Goal: Task Accomplishment & Management: Use online tool/utility

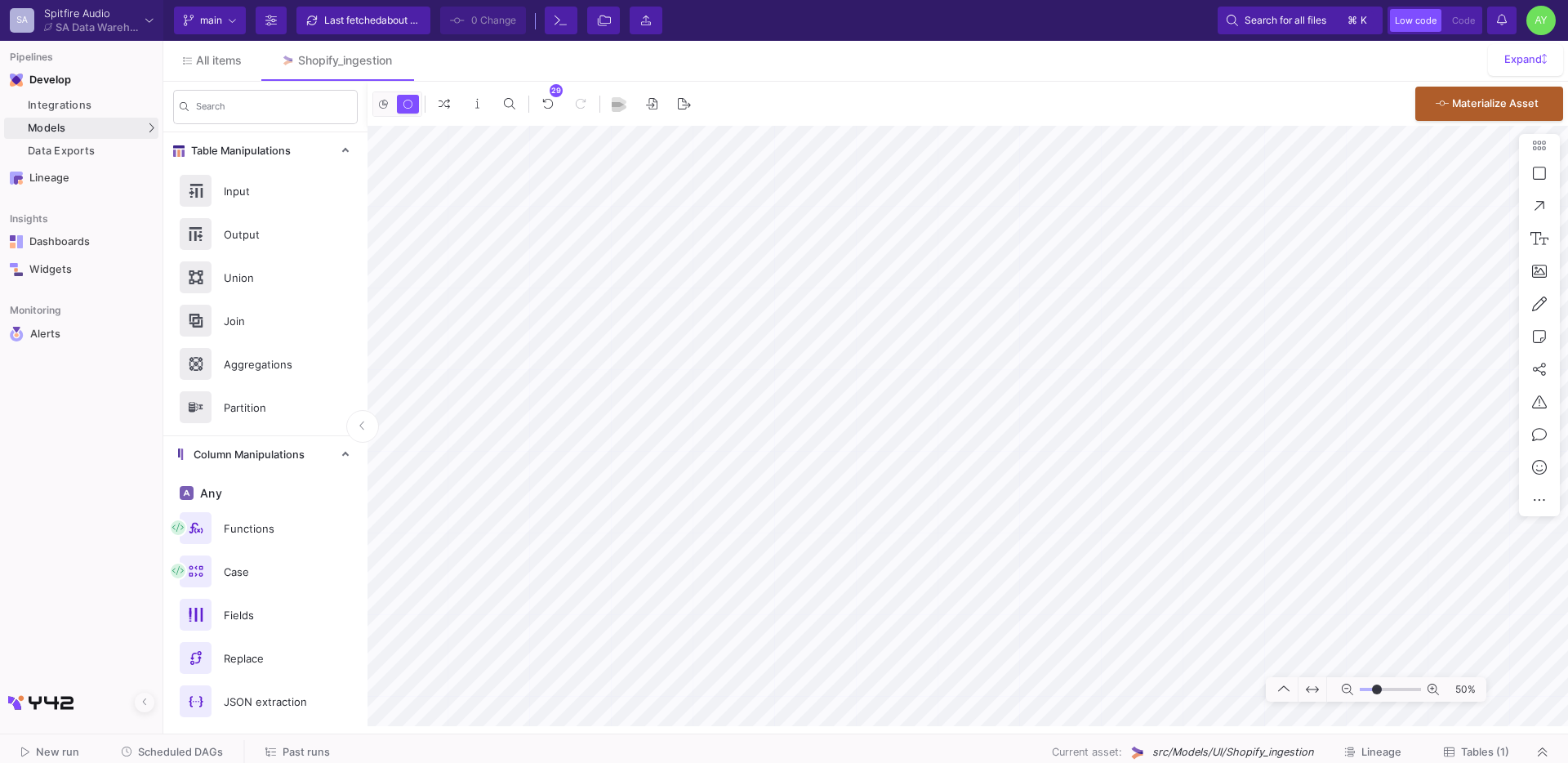
click at [1494, 746] on span "Tables (1)" at bounding box center [1485, 752] width 48 height 12
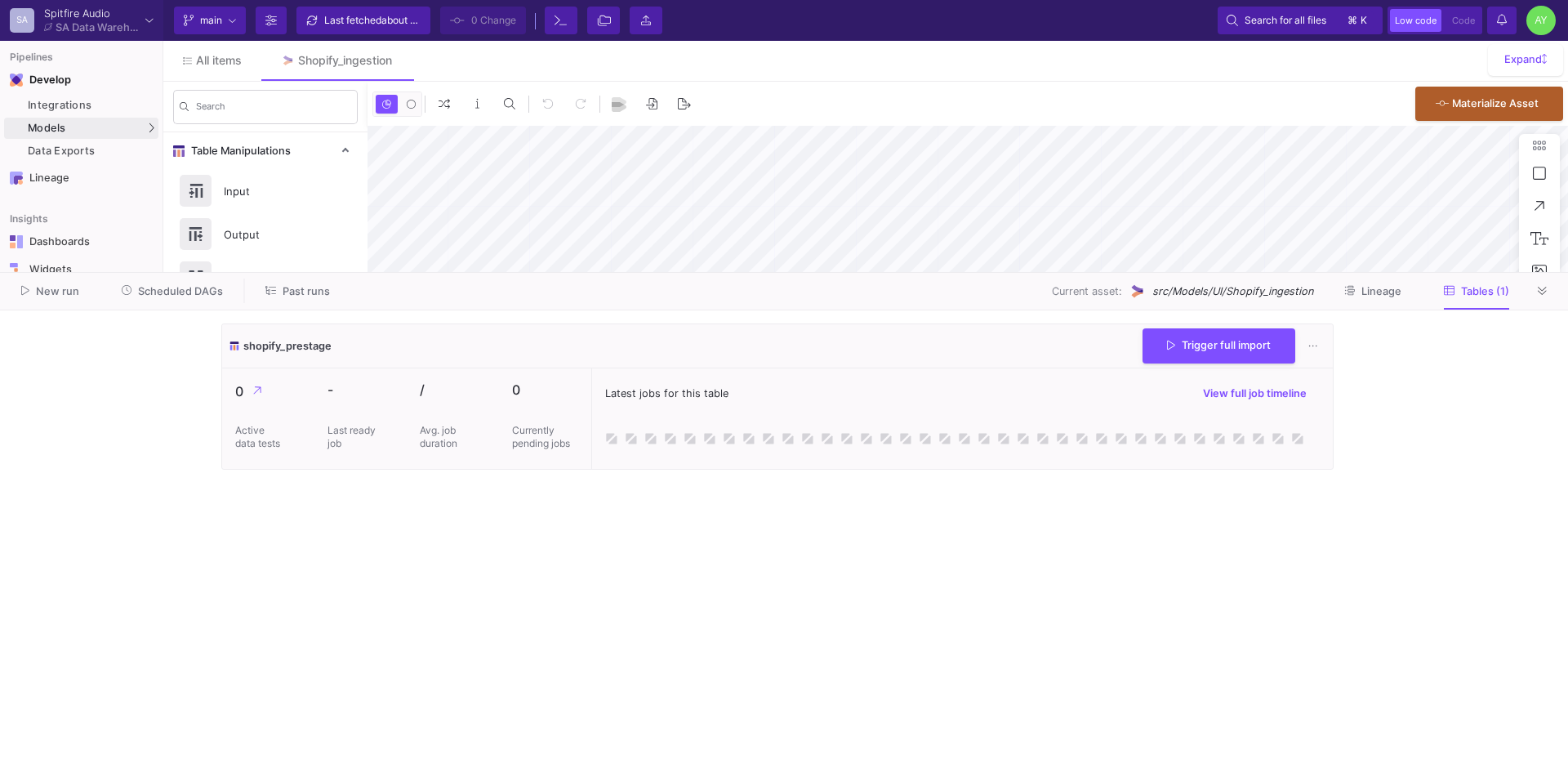
type input "-35"
click at [1196, 353] on button "Trigger full import" at bounding box center [1219, 345] width 152 height 35
click at [1547, 297] on button at bounding box center [1543, 291] width 24 height 24
